Goal: Task Accomplishment & Management: Complete application form

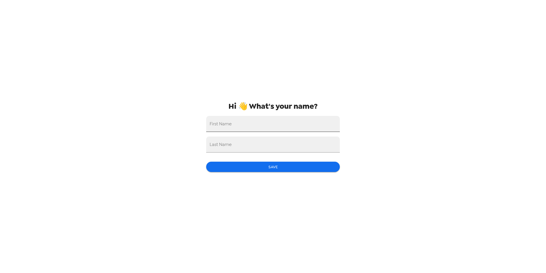
click at [250, 128] on input "First Name" at bounding box center [273, 124] width 134 height 16
type input "Julian"
click at [246, 141] on input "Last Name" at bounding box center [273, 144] width 134 height 16
type input "Medina"
drag, startPoint x: 252, startPoint y: 159, endPoint x: 251, endPoint y: 163, distance: 3.7
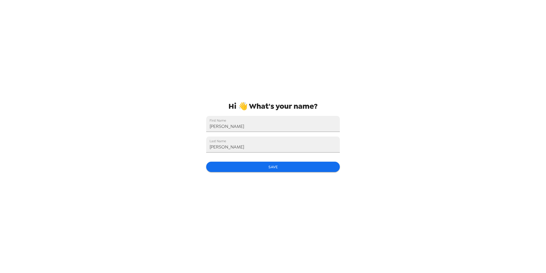
click at [251, 162] on div "Hi 👋 What's your name? First Name Julian Last Name Medina Save" at bounding box center [273, 136] width 143 height 273
click at [251, 163] on button "Save" at bounding box center [273, 166] width 134 height 11
